Goal: Information Seeking & Learning: Learn about a topic

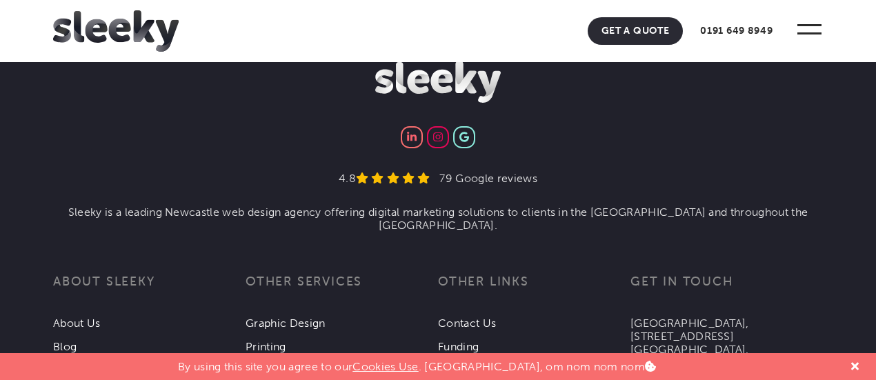
scroll to position [4993, 0]
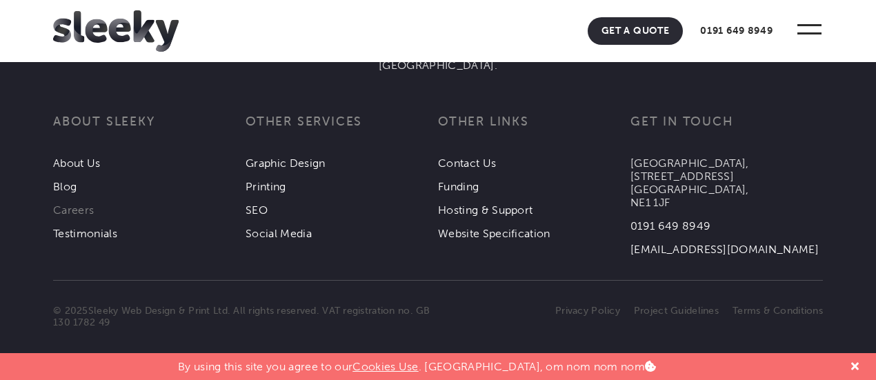
click at [84, 210] on link "Careers" at bounding box center [73, 210] width 41 height 13
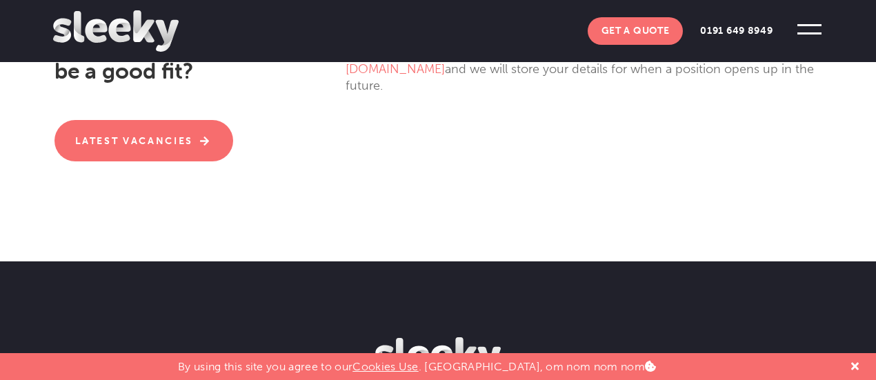
scroll to position [504, 0]
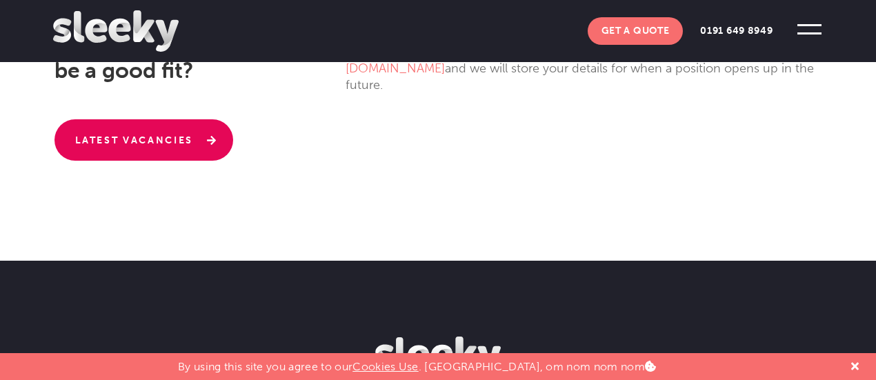
click at [195, 136] on link "Latest Vacancies" at bounding box center [144, 139] width 179 height 41
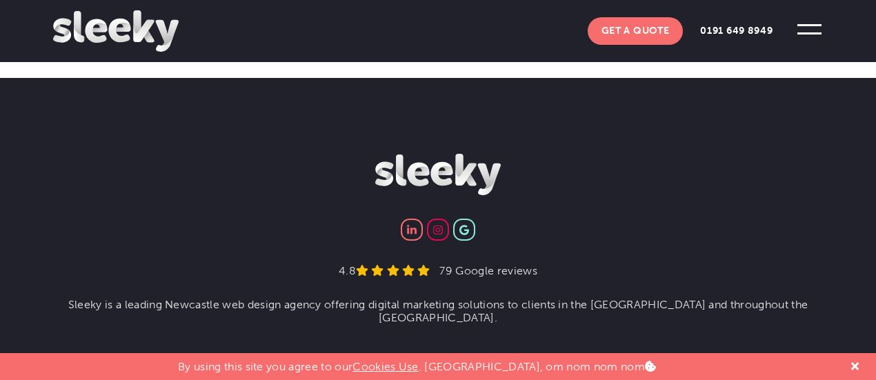
scroll to position [678, 0]
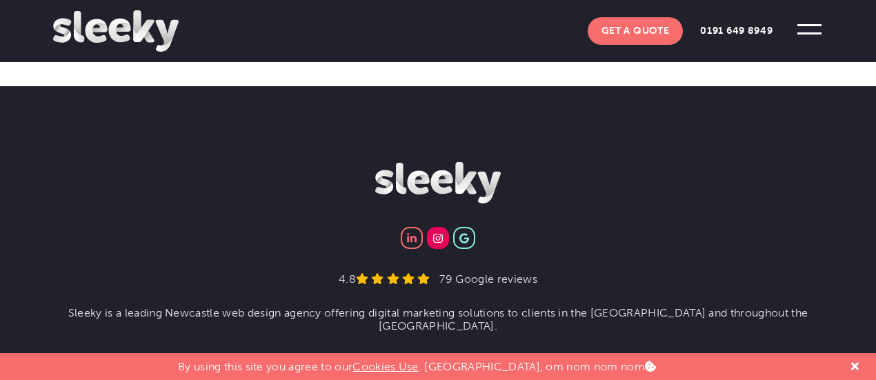
click at [440, 244] on link at bounding box center [438, 238] width 22 height 22
click at [439, 235] on img at bounding box center [437, 238] width 9 height 10
